Goal: Use online tool/utility: Utilize a website feature to perform a specific function

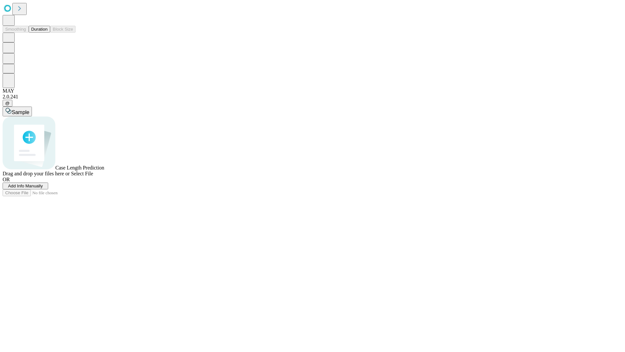
click at [48, 33] on button "Duration" at bounding box center [39, 29] width 21 height 7
click at [93, 176] on span "Select File" at bounding box center [82, 174] width 22 height 6
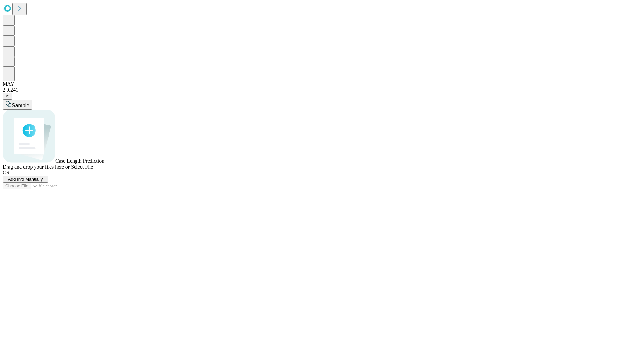
click at [93, 169] on span "Select File" at bounding box center [82, 167] width 22 height 6
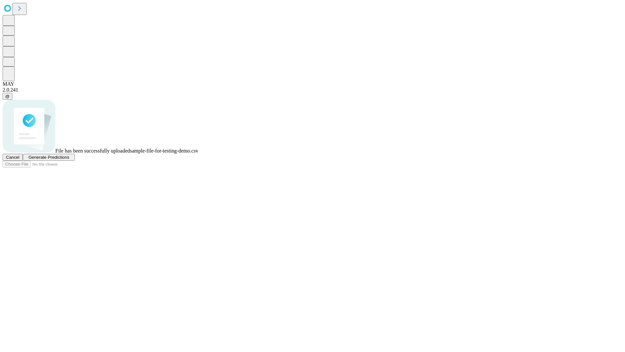
click at [69, 160] on span "Generate Predictions" at bounding box center [48, 157] width 41 height 5
